Goal: Task Accomplishment & Management: Manage account settings

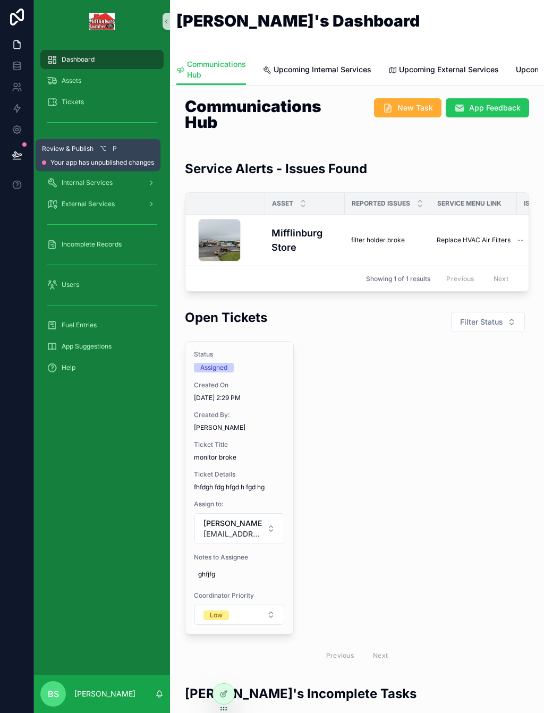
click at [21, 156] on icon at bounding box center [17, 155] width 11 height 11
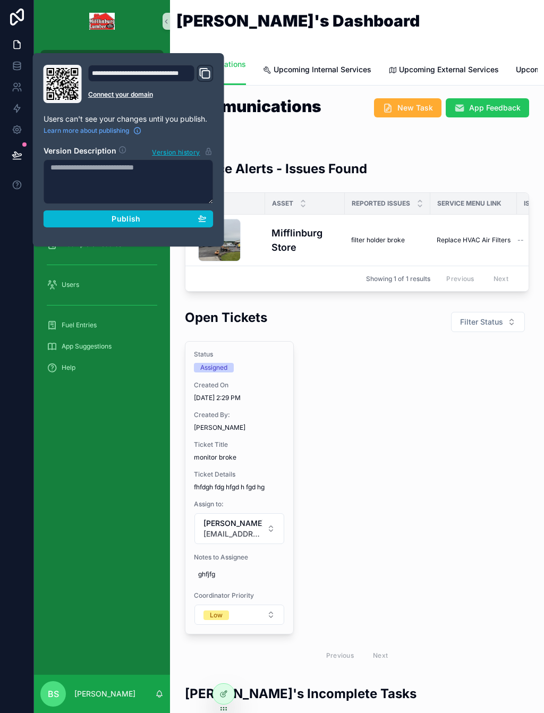
click at [125, 203] on textarea at bounding box center [129, 181] width 170 height 45
click at [138, 216] on span "Publish" at bounding box center [126, 219] width 29 height 10
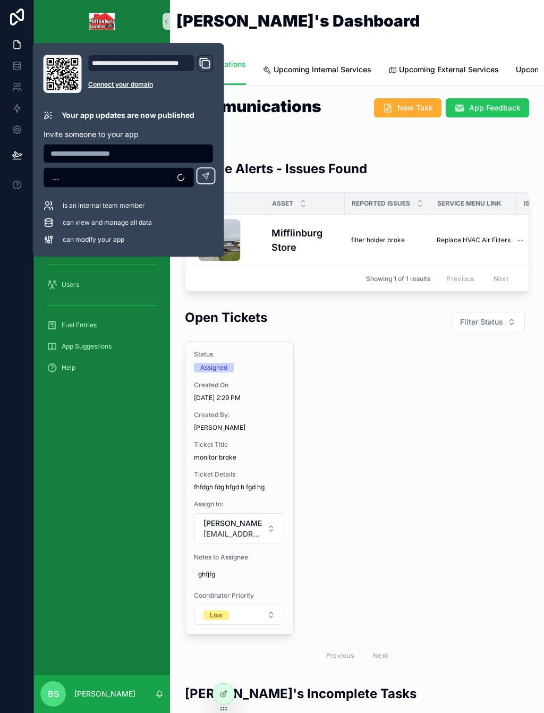
click at [102, 579] on div "Dashboard Assets Tickets Service Menu Internal Services External Services Incom…" at bounding box center [102, 359] width 136 height 633
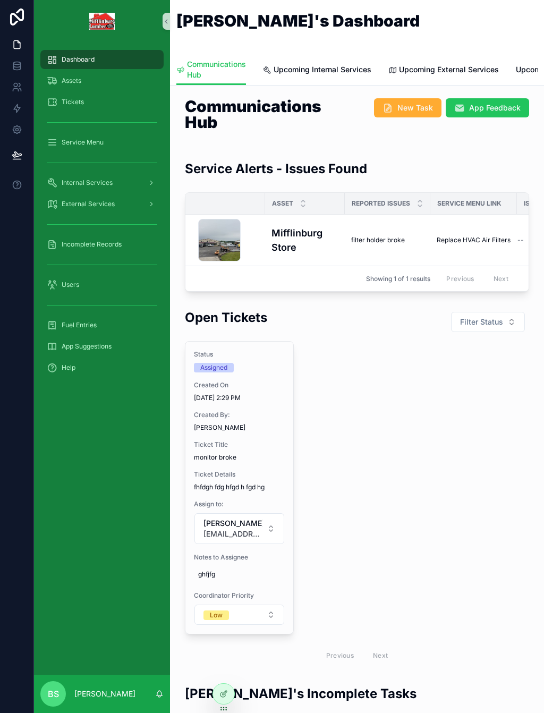
click at [448, 483] on div "Status Assigned Created On 8/29/2025 2:29 PM Created By: Brian Sommers Ticket T…" at bounding box center [357, 504] width 345 height 327
click at [68, 80] on span "Assets" at bounding box center [72, 81] width 20 height 9
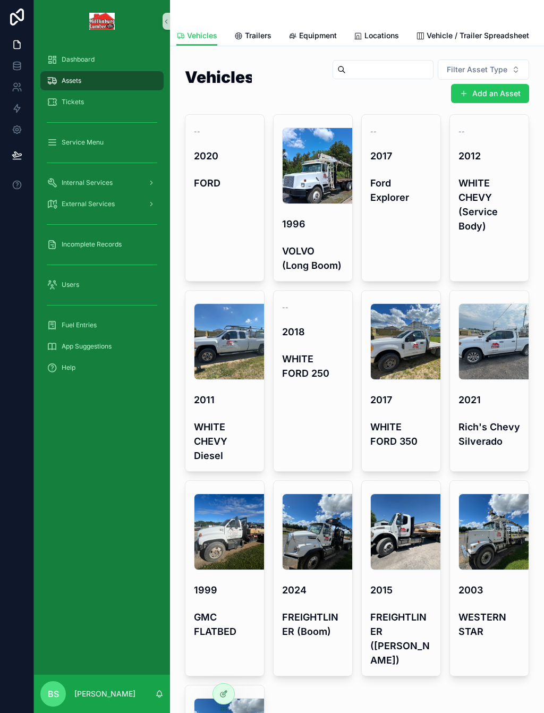
click at [216, 188] on h4 "FORD" at bounding box center [225, 183] width 62 height 14
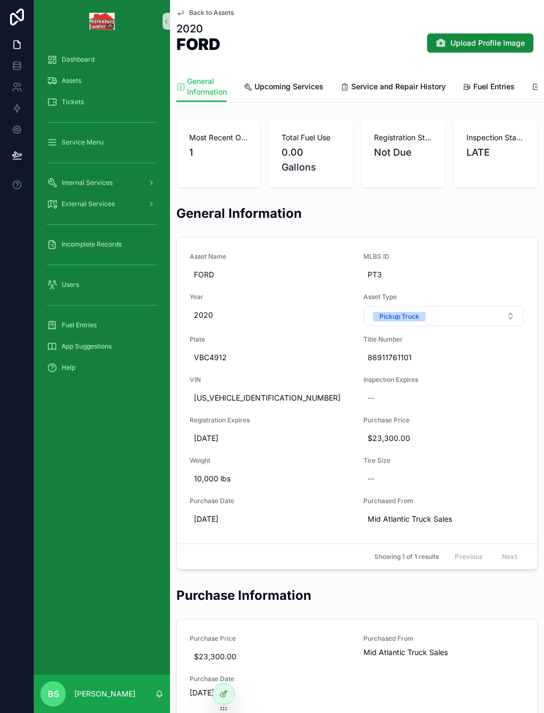
click at [485, 43] on span "Upload Profile Image" at bounding box center [488, 43] width 74 height 11
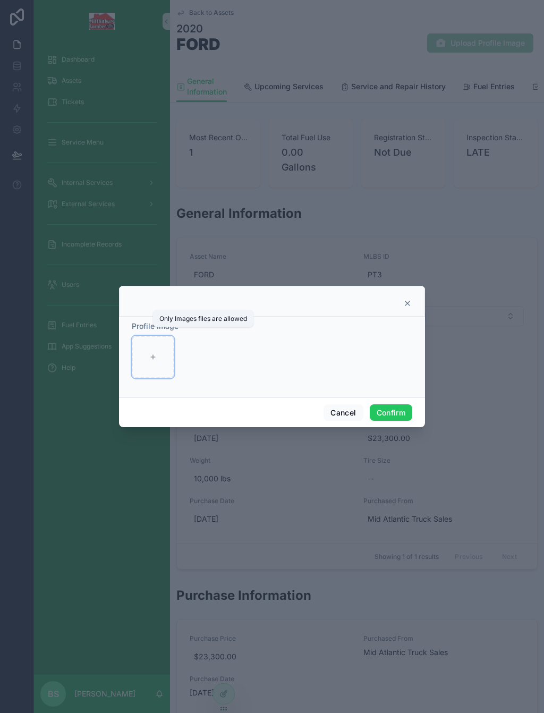
click at [152, 356] on div at bounding box center [153, 357] width 43 height 43
type input "**********"
click at [380, 411] on button "Confirm" at bounding box center [391, 413] width 43 height 17
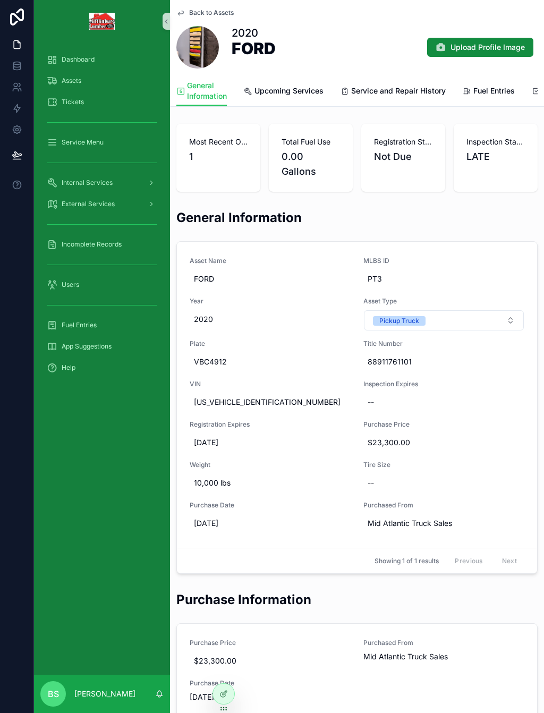
click at [483, 46] on span "Upload Profile Image" at bounding box center [488, 47] width 74 height 11
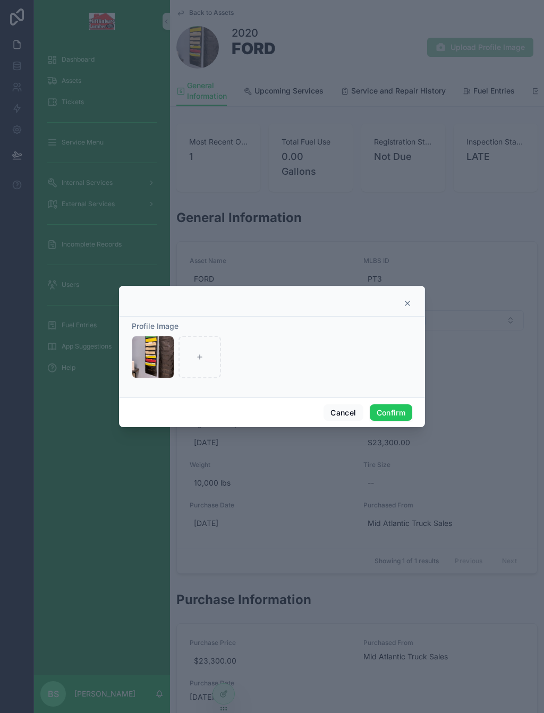
click at [0, 0] on icon "button" at bounding box center [0, 0] width 0 height 0
click at [175, 309] on icon "button" at bounding box center [176, 307] width 5 height 5
click at [392, 405] on button "Confirm" at bounding box center [391, 413] width 43 height 17
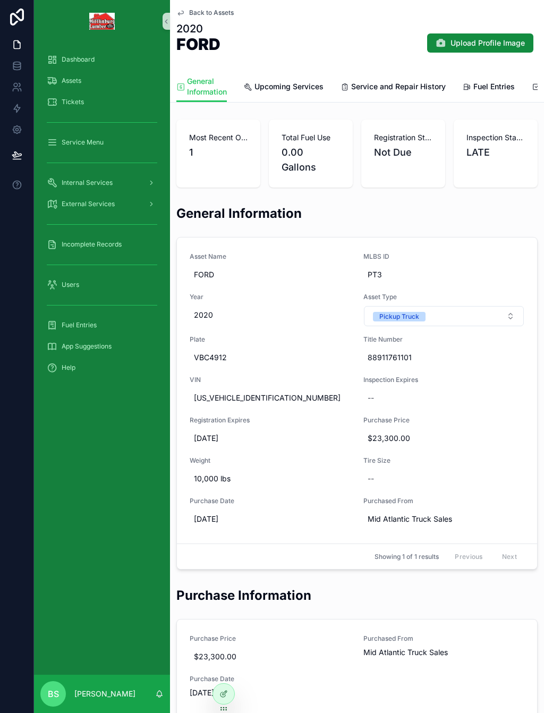
click at [73, 73] on div "Assets" at bounding box center [102, 80] width 111 height 17
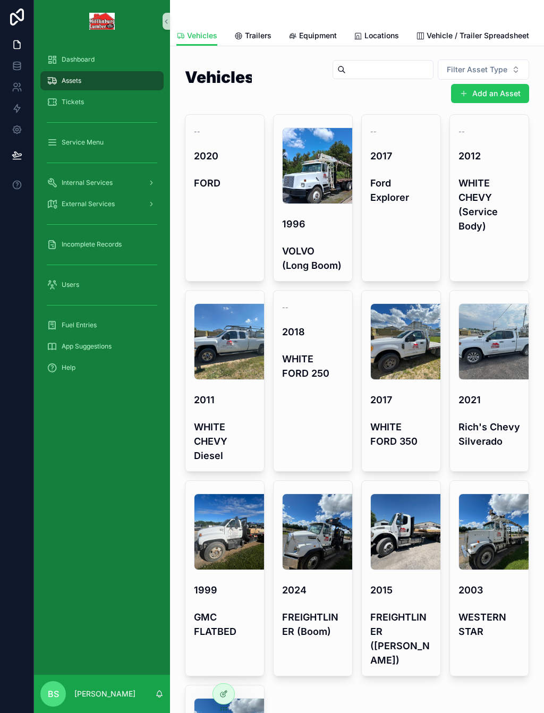
click at [218, 233] on link "-- 2020 FORD" at bounding box center [225, 197] width 80 height 167
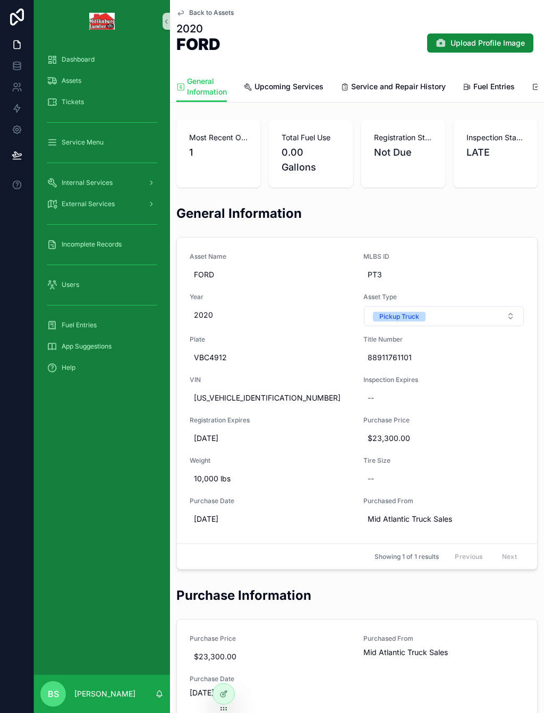
click at [373, 393] on div "--" at bounding box center [371, 398] width 6 height 11
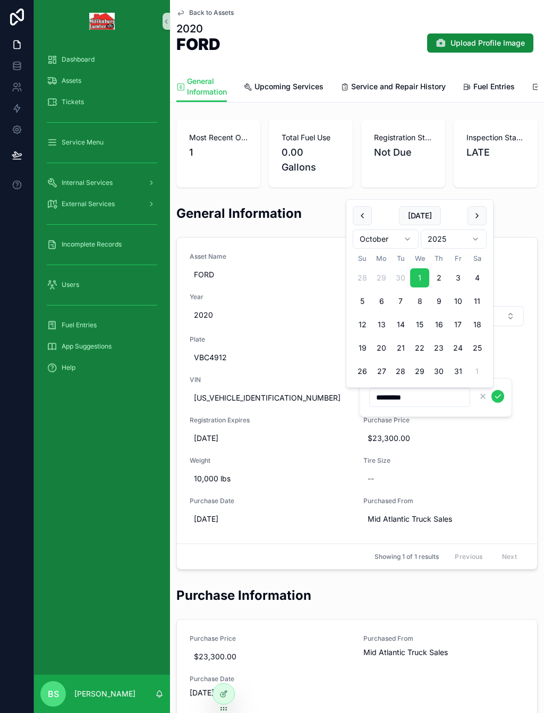
type input "*********"
click at [477, 398] on button "scrollable content" at bounding box center [483, 396] width 13 height 13
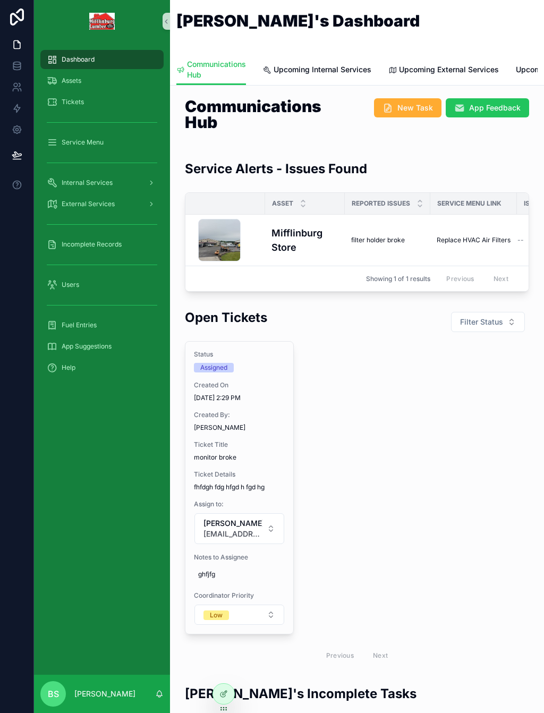
click at [81, 82] on span "Assets" at bounding box center [72, 81] width 20 height 9
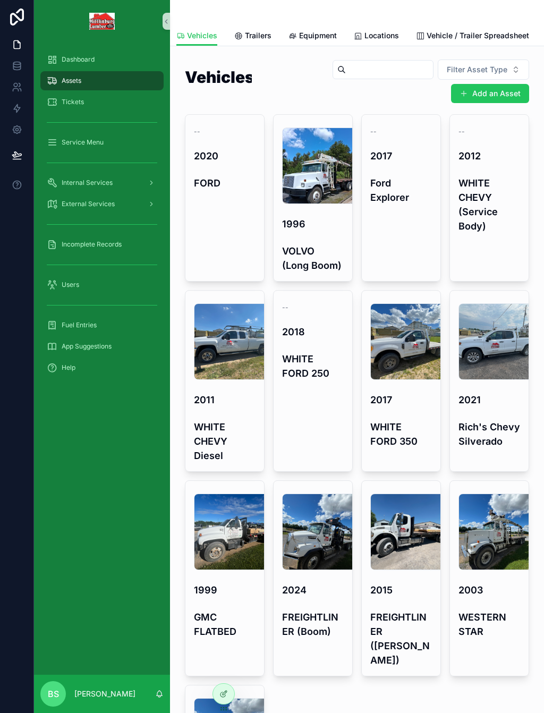
click at [230, 238] on link "-- 2020 FORD" at bounding box center [225, 197] width 80 height 167
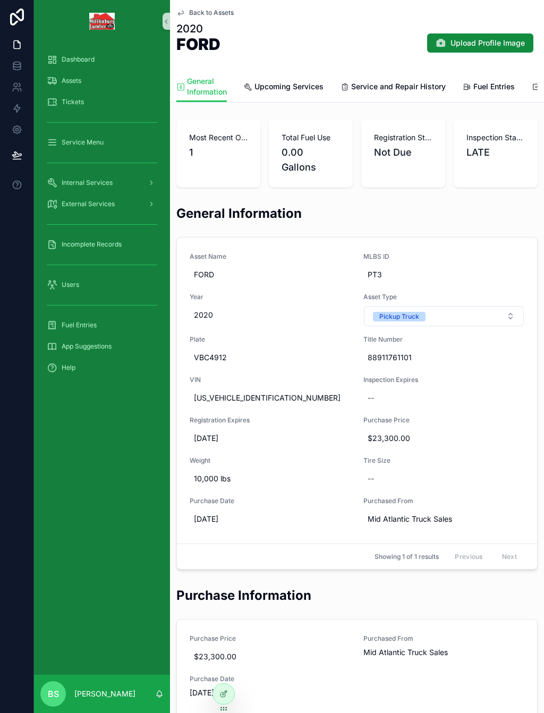
click at [489, 45] on span "Upload Profile Image" at bounding box center [488, 43] width 74 height 11
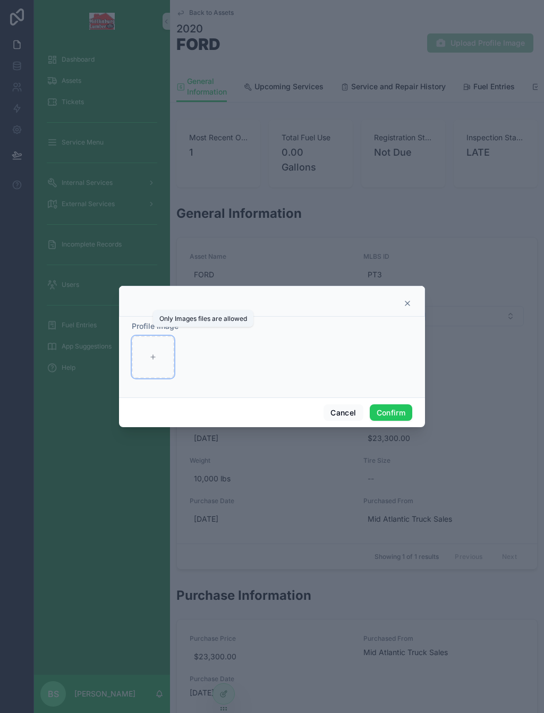
click at [151, 354] on icon at bounding box center [152, 357] width 7 height 7
click at [342, 405] on button "Cancel" at bounding box center [343, 413] width 39 height 17
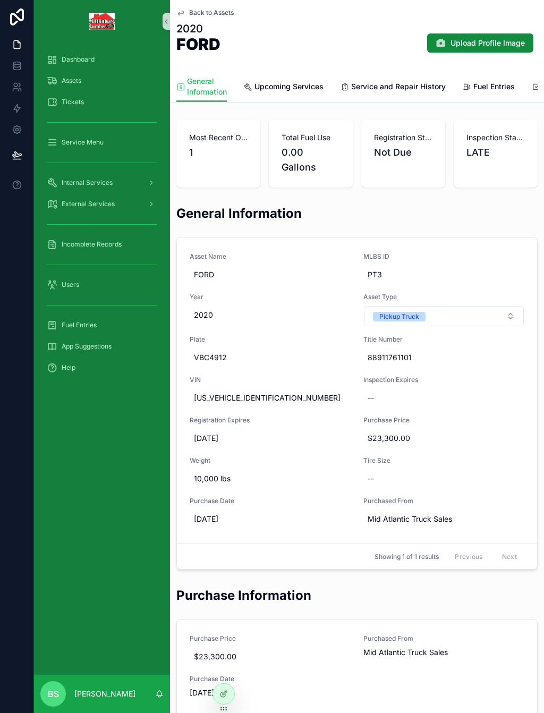
click at [72, 79] on span "Assets" at bounding box center [72, 81] width 20 height 9
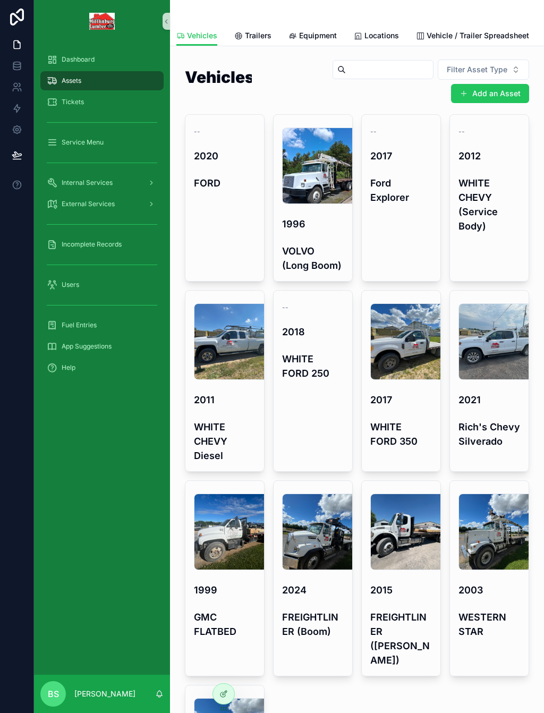
click at [487, 33] on span "Vehicle / Trailer Spreadsheet" at bounding box center [478, 35] width 103 height 11
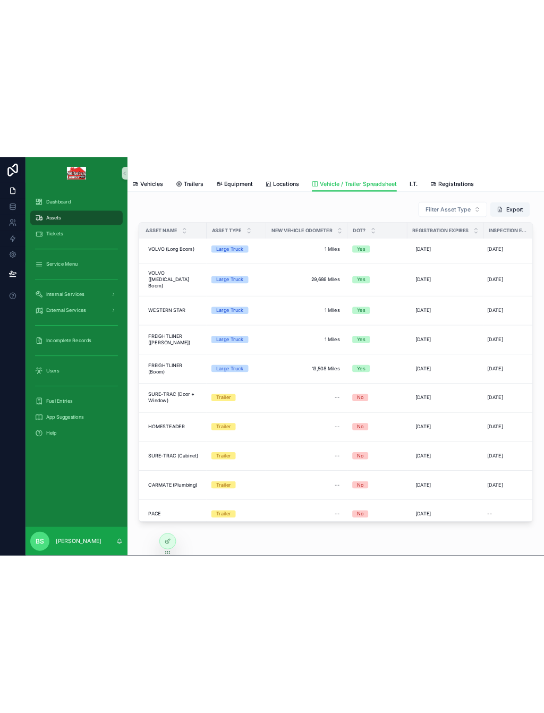
scroll to position [5, 238]
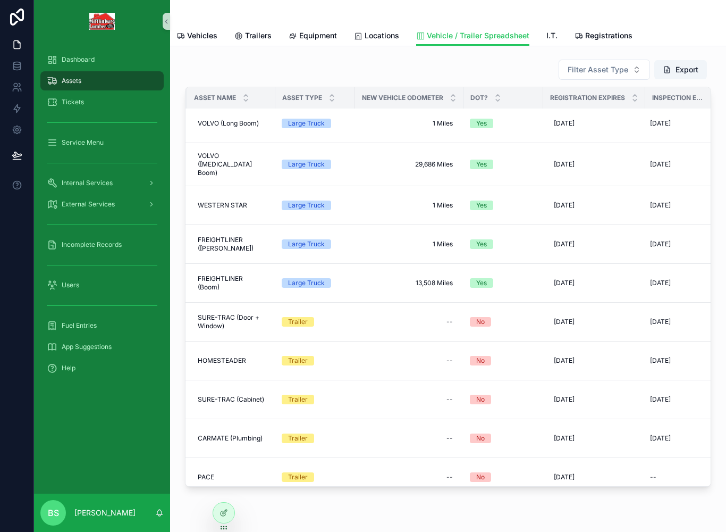
click at [544, 130] on div "[DATE] [DATE]" at bounding box center [594, 123] width 89 height 17
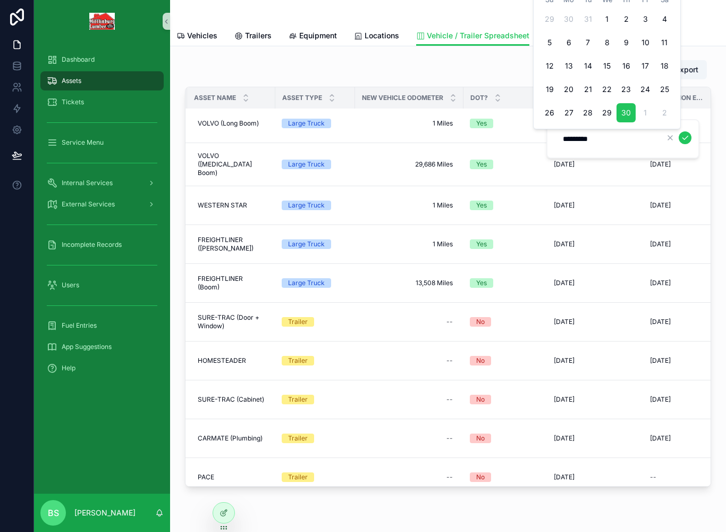
click at [300, 8] on div "scrollable content" at bounding box center [448, 13] width 543 height 26
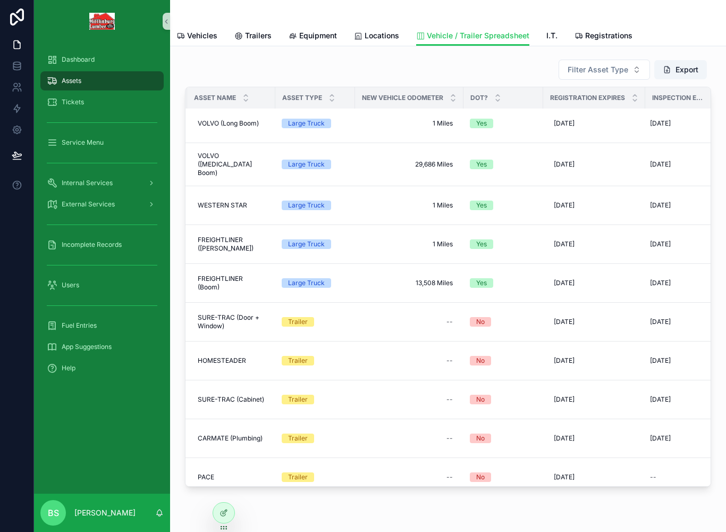
click at [69, 78] on span "Assets" at bounding box center [72, 81] width 20 height 9
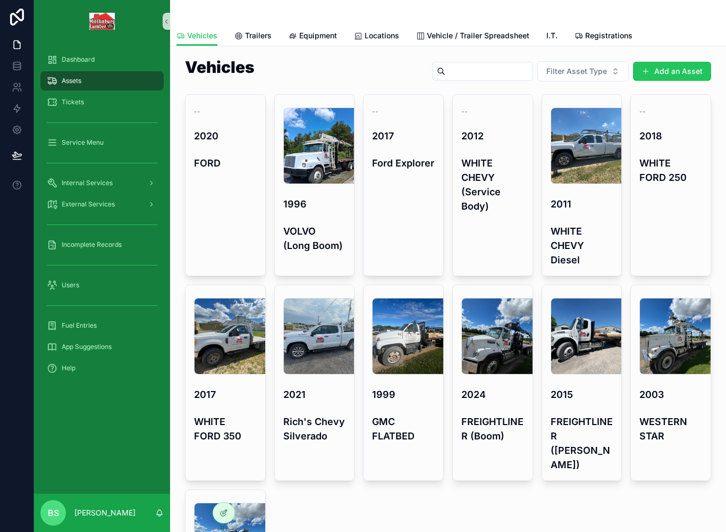
click at [226, 166] on h4 "FORD" at bounding box center [225, 163] width 63 height 14
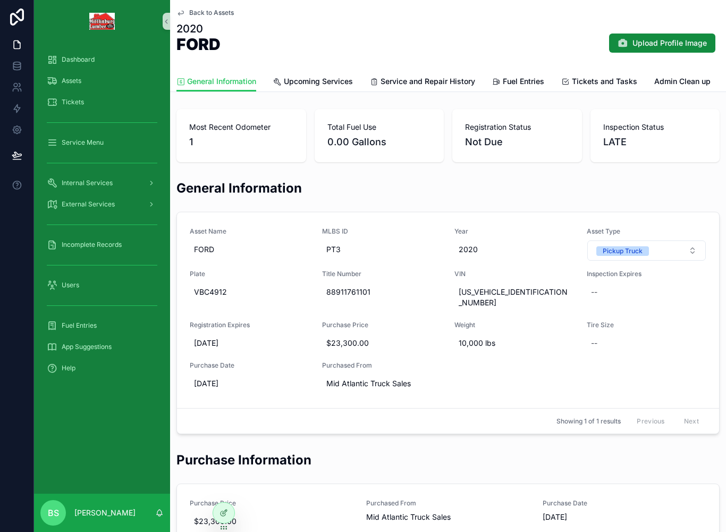
click at [544, 51] on button "Upload Profile Image" at bounding box center [662, 42] width 106 height 19
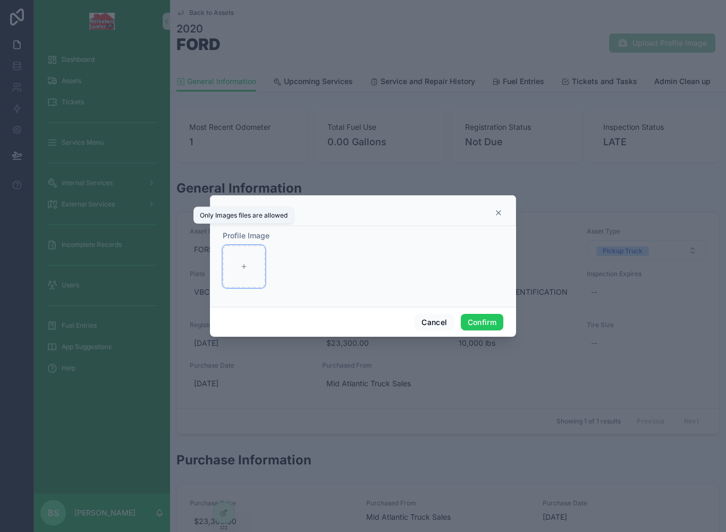
click at [240, 255] on div at bounding box center [244, 266] width 43 height 43
click at [425, 314] on button "Cancel" at bounding box center [434, 322] width 39 height 17
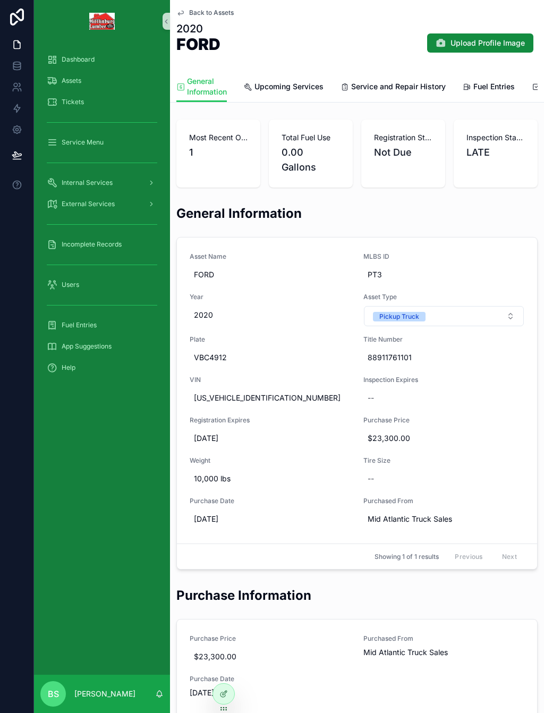
click at [87, 80] on div "Assets" at bounding box center [102, 80] width 111 height 17
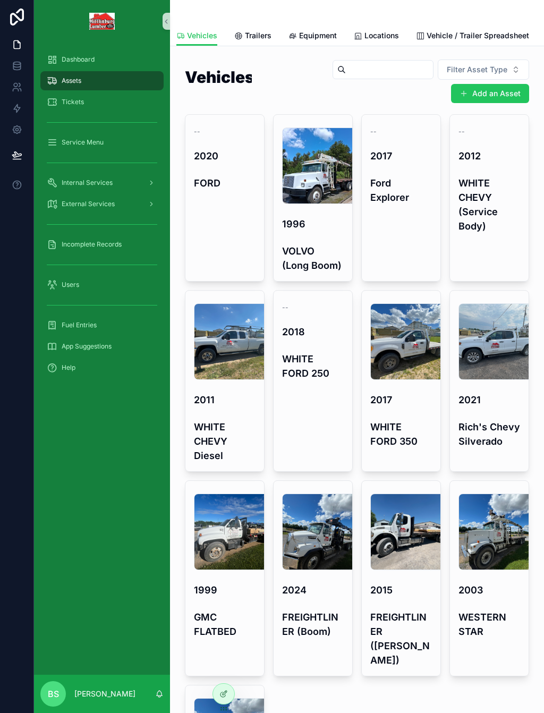
click at [97, 245] on span "Incomplete Records" at bounding box center [92, 244] width 60 height 9
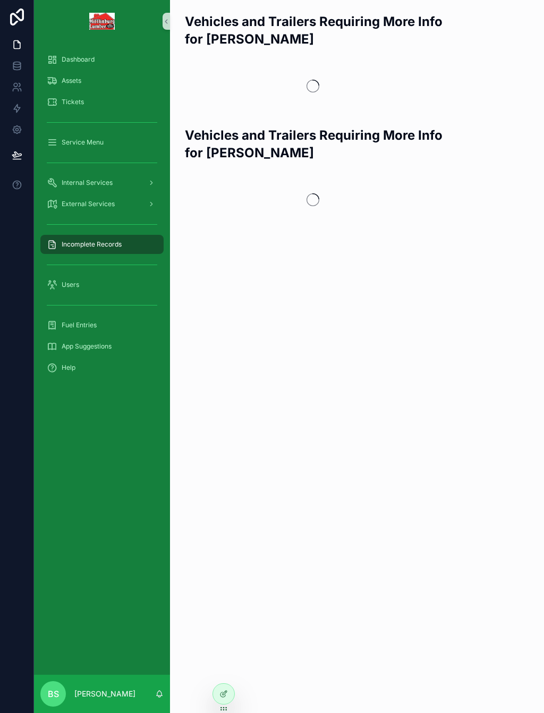
click at [99, 60] on div "Dashboard" at bounding box center [102, 59] width 111 height 17
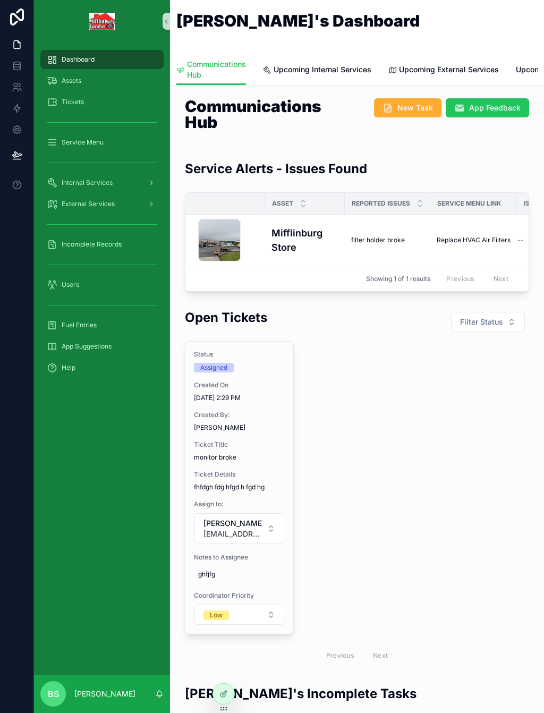
click at [120, 241] on span "Incomplete Records" at bounding box center [92, 244] width 60 height 9
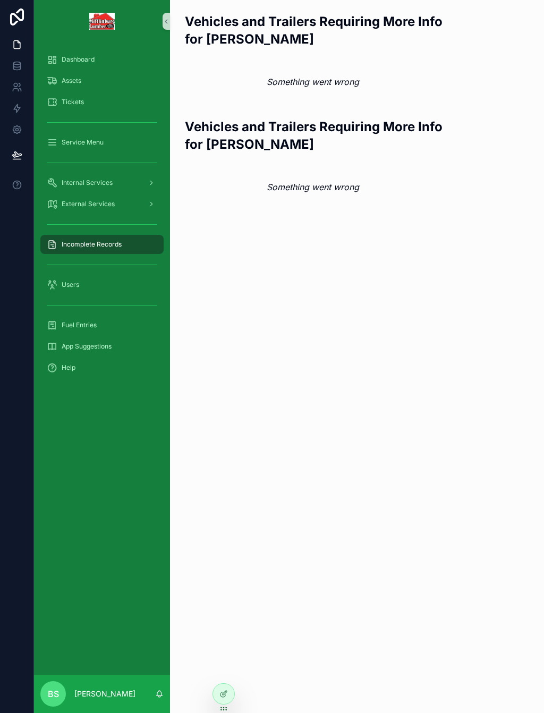
click at [50, 241] on icon "scrollable content" at bounding box center [52, 244] width 11 height 11
click at [97, 58] on div "Dashboard" at bounding box center [102, 59] width 111 height 17
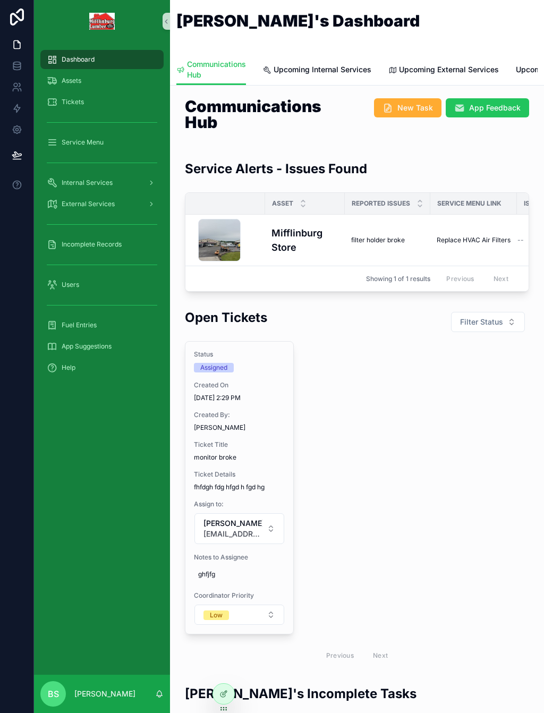
click at [105, 240] on span "Incomplete Records" at bounding box center [92, 244] width 60 height 9
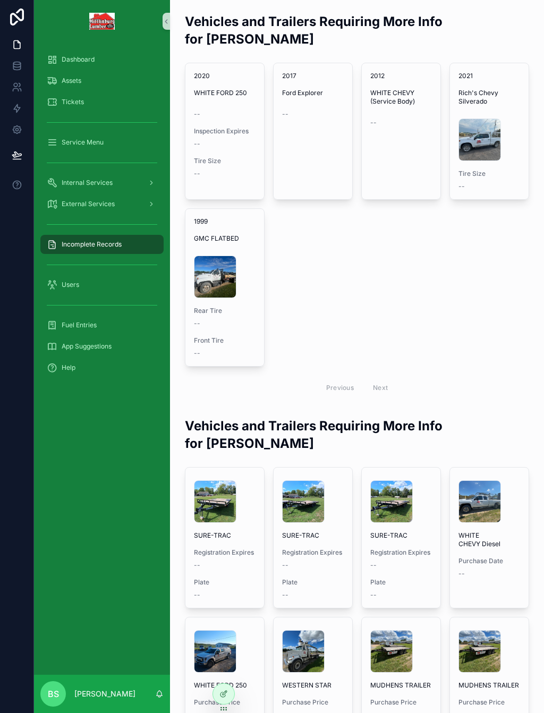
click at [452, 301] on div "2020 WHITE FORD 250 -- Inspection Expires -- Tire Size -- Acknowledge and Clear…" at bounding box center [357, 232] width 345 height 338
click at [389, 131] on div "2012 WHITE CHEVY (Service Body) --" at bounding box center [401, 99] width 79 height 72
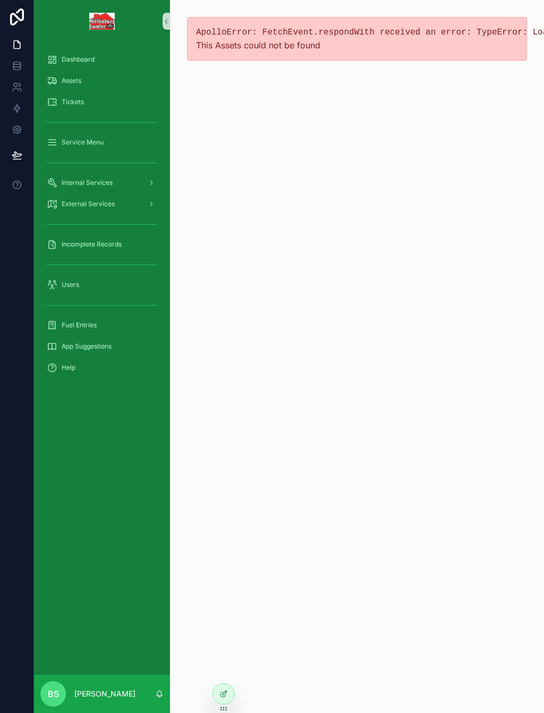
click at [106, 245] on span "Incomplete Records" at bounding box center [92, 244] width 60 height 9
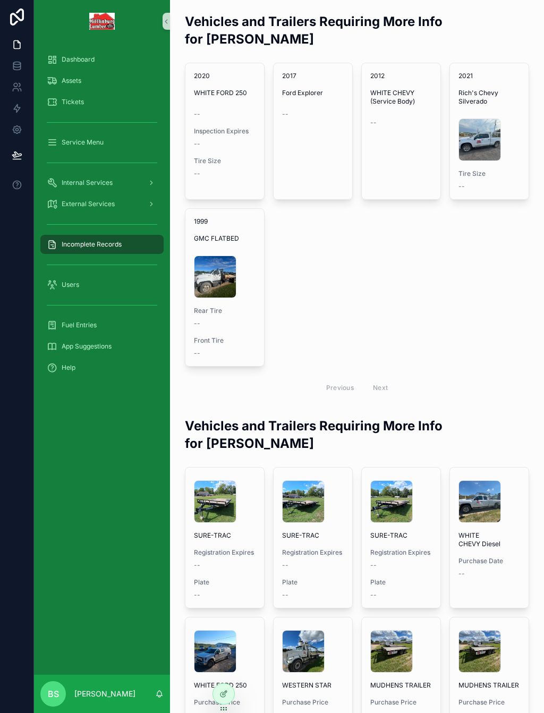
click at [464, 188] on span "--" at bounding box center [462, 186] width 6 height 9
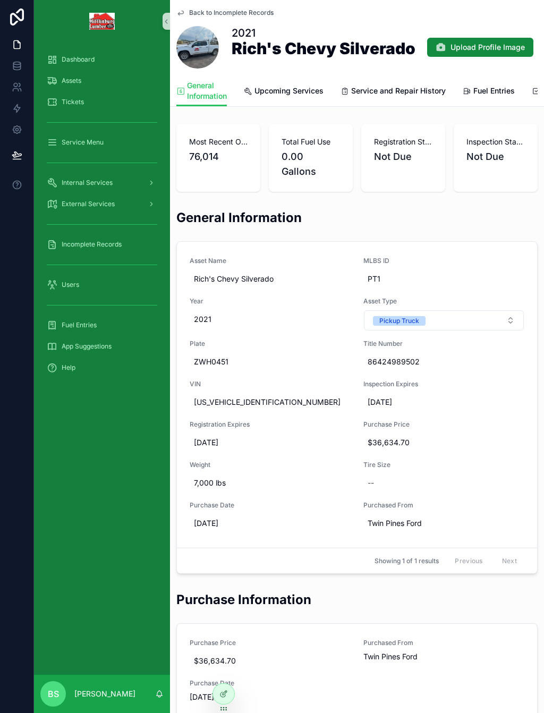
click at [401, 474] on div "--" at bounding box center [444, 483] width 161 height 19
type textarea "*********"
click at [497, 465] on icon "scrollable content" at bounding box center [498, 465] width 9 height 9
click at [186, 4] on div "Back to Incomplete Records 2021 Rich's Chevy Silverado Upload Profile Image" at bounding box center [358, 37] width 362 height 75
click at [194, 12] on span "Back to Incomplete Records" at bounding box center [231, 13] width 85 height 9
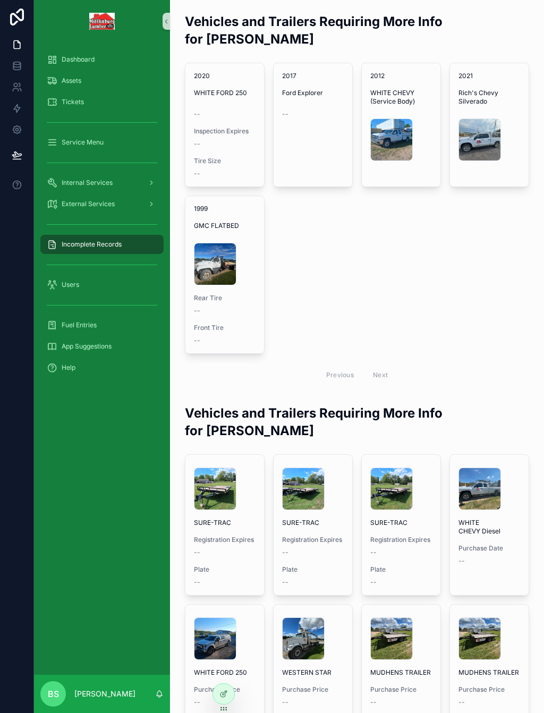
click at [0, 0] on button "Acknowledge and Clear" at bounding box center [0, 0] width 0 height 0
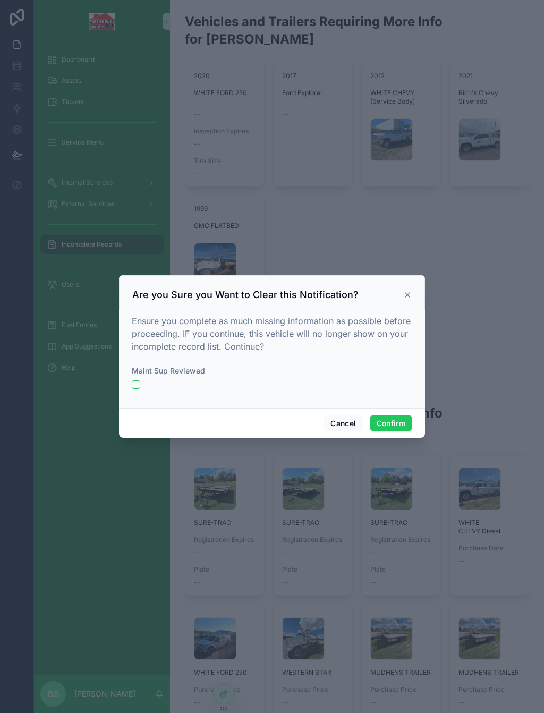
click at [134, 381] on button "button" at bounding box center [136, 385] width 9 height 9
click at [392, 416] on button "Confirm" at bounding box center [391, 423] width 43 height 17
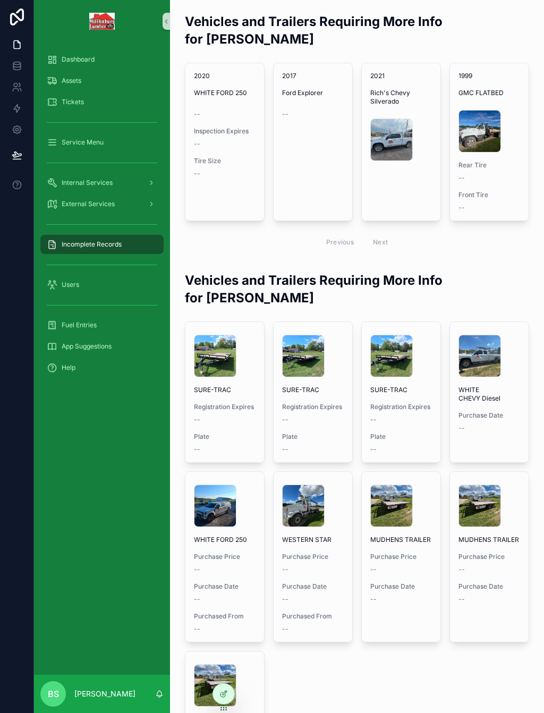
click at [0, 0] on span "Acknowledge and Clear" at bounding box center [0, 0] width 0 height 0
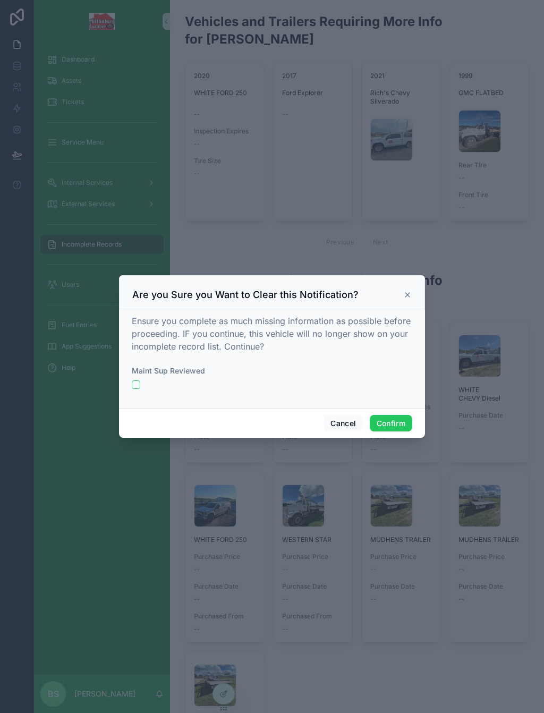
click at [139, 381] on button "button" at bounding box center [136, 385] width 9 height 9
click at [398, 415] on button "Confirm" at bounding box center [391, 423] width 43 height 17
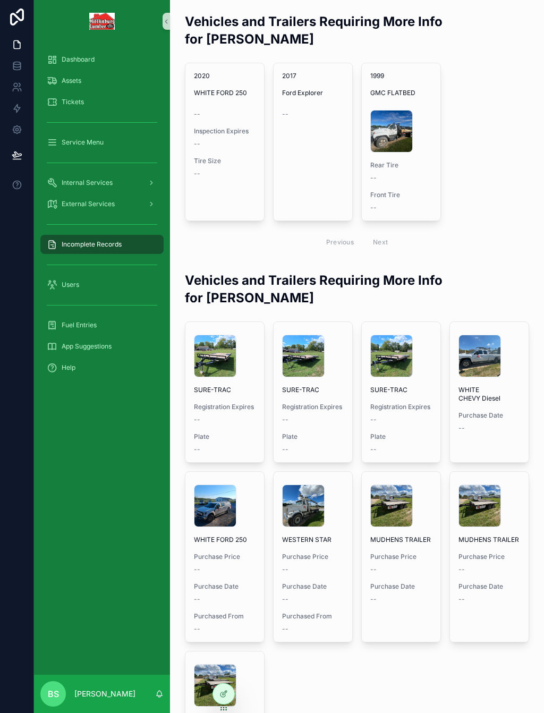
click at [405, 199] on span "Front Tire" at bounding box center [402, 195] width 62 height 9
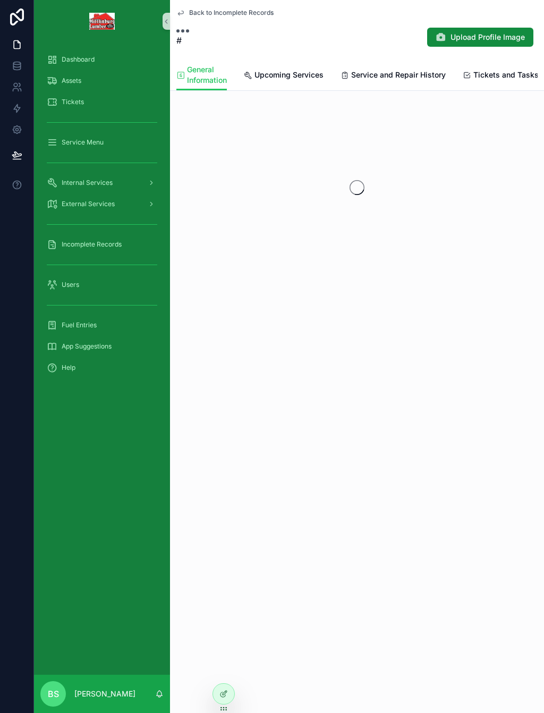
click at [405, 198] on div "scrollable content" at bounding box center [357, 188] width 374 height 168
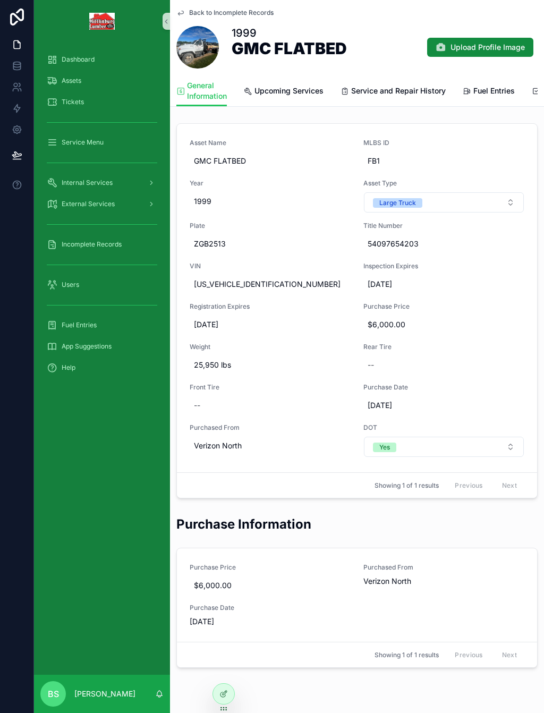
scroll to position [117, 0]
click at [215, 397] on div "--" at bounding box center [270, 406] width 161 height 19
type textarea "*******"
click at [219, 384] on span "Front Tire" at bounding box center [270, 388] width 161 height 9
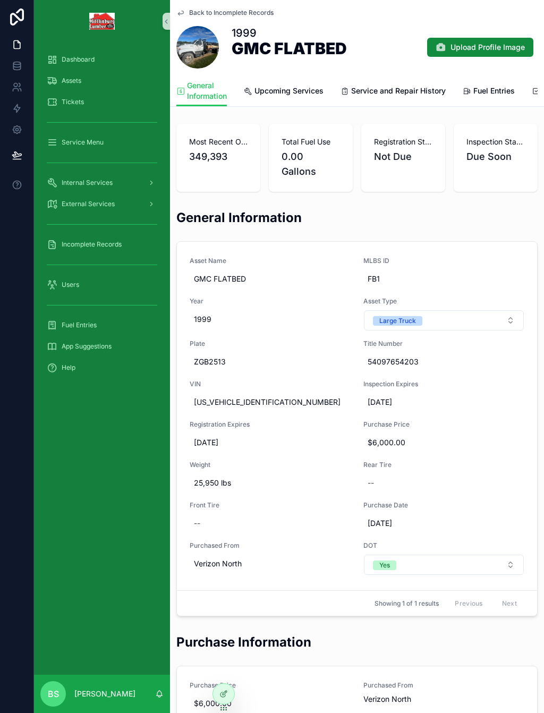
click at [215, 514] on div "--" at bounding box center [270, 523] width 161 height 19
click at [221, 501] on span "Front Tire" at bounding box center [270, 505] width 161 height 9
click at [215, 501] on span "Front Tire" at bounding box center [270, 505] width 161 height 9
click at [208, 514] on div "--" at bounding box center [270, 523] width 161 height 19
click at [326, 466] on icon "scrollable content" at bounding box center [324, 465] width 9 height 9
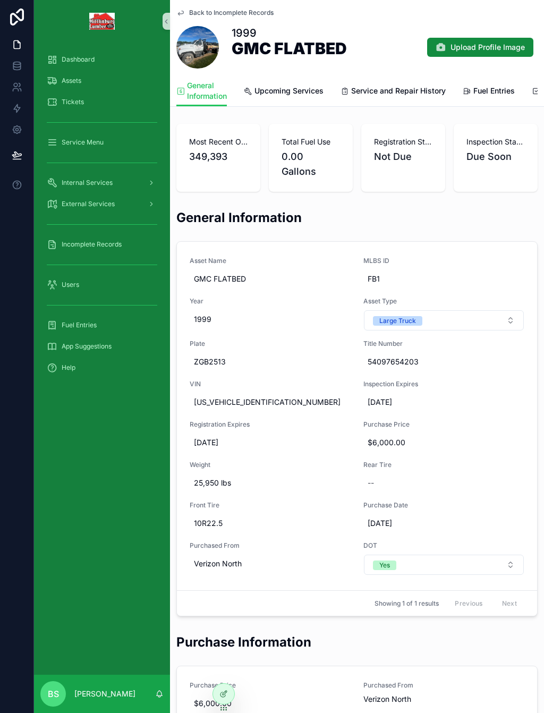
click at [382, 474] on div "--" at bounding box center [444, 483] width 161 height 19
type textarea "*******"
click at [498, 463] on icon "scrollable content" at bounding box center [498, 465] width 9 height 9
click at [197, 9] on span "Back to Incomplete Records" at bounding box center [231, 13] width 85 height 9
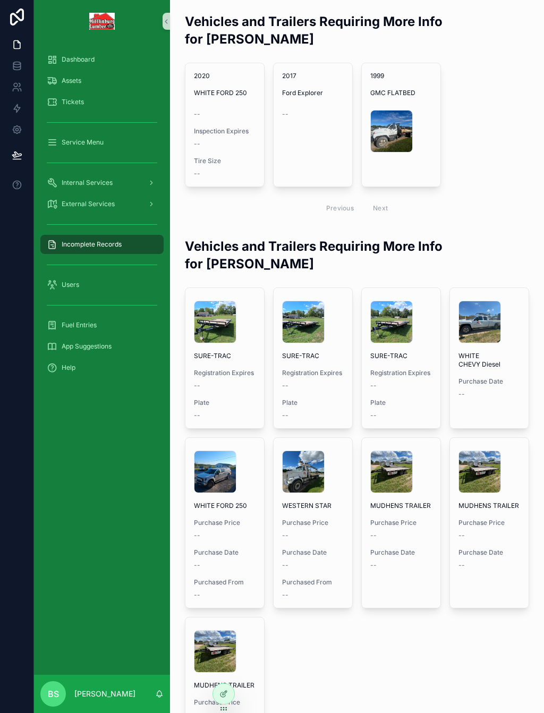
click at [0, 0] on span "Acknowledge and Clear" at bounding box center [0, 0] width 0 height 0
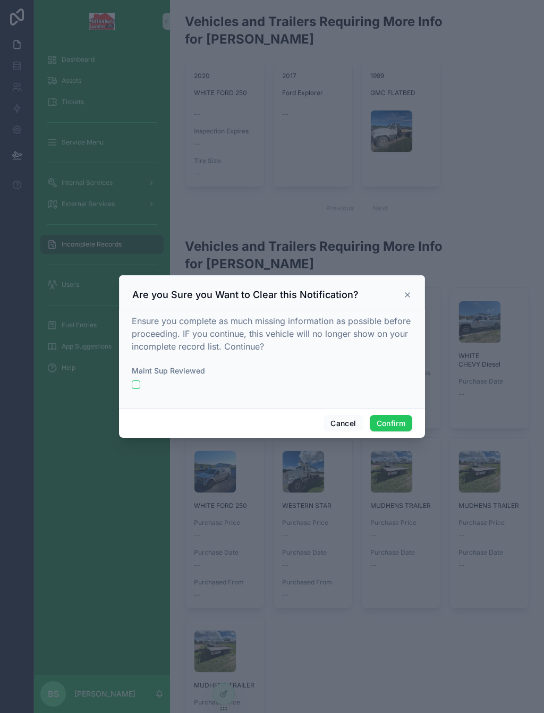
click at [136, 382] on button "button" at bounding box center [136, 385] width 9 height 9
click at [392, 416] on button "Confirm" at bounding box center [391, 423] width 43 height 17
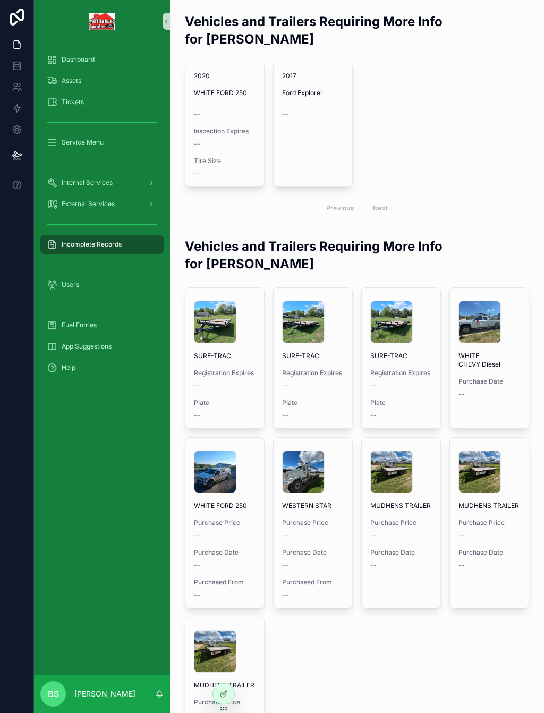
click at [291, 106] on div "--" at bounding box center [313, 112] width 62 height 13
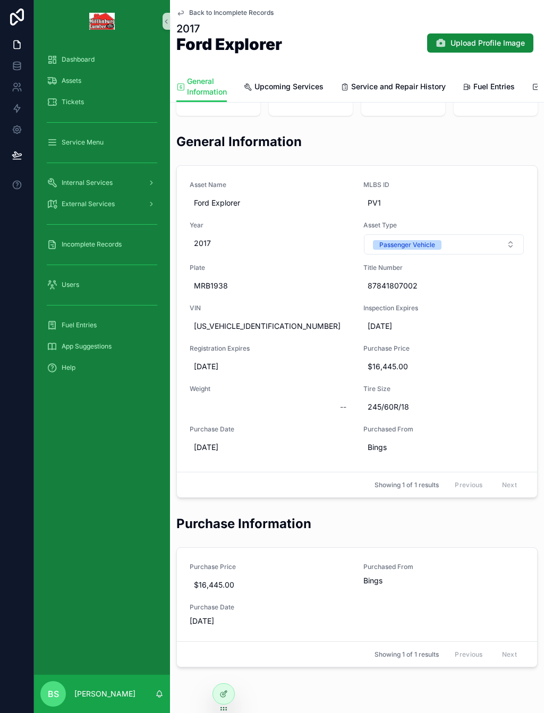
scroll to position [71, 0]
click at [99, 13] on img "scrollable content" at bounding box center [102, 21] width 26 height 17
